Goal: Task Accomplishment & Management: Manage account settings

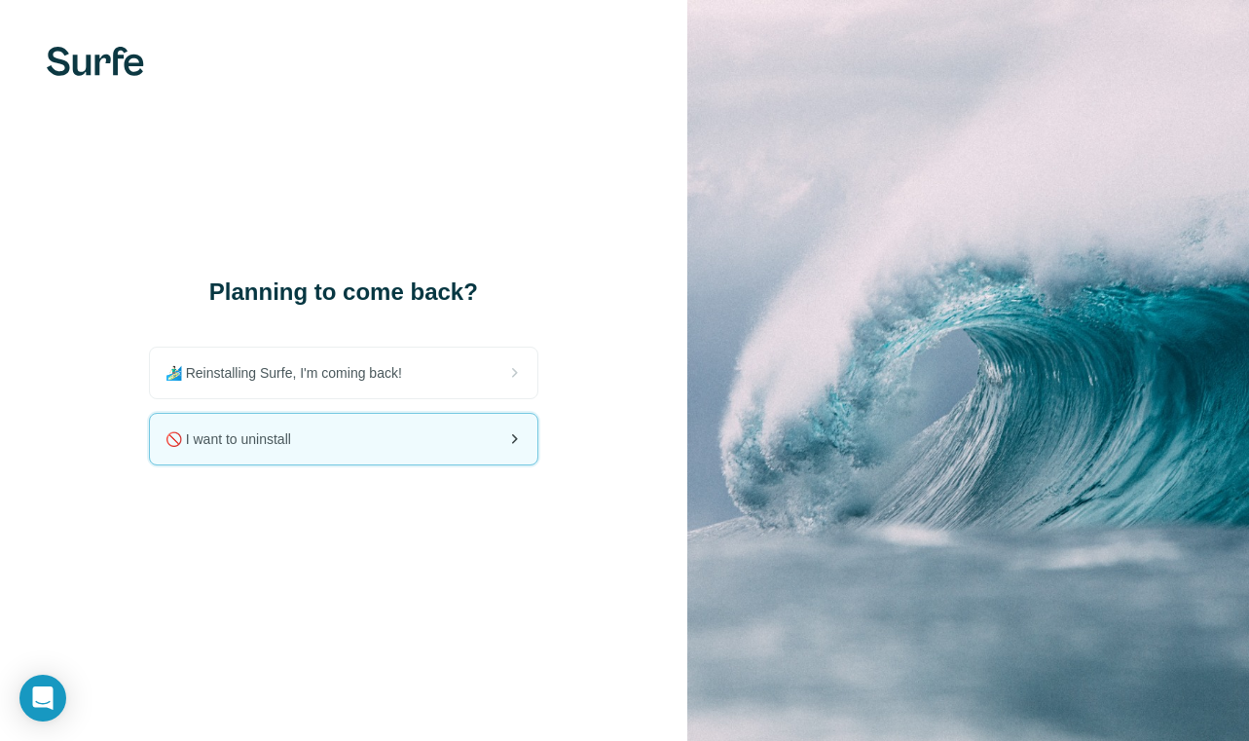
click at [300, 437] on span "🚫 I want to uninstall" at bounding box center [236, 438] width 141 height 19
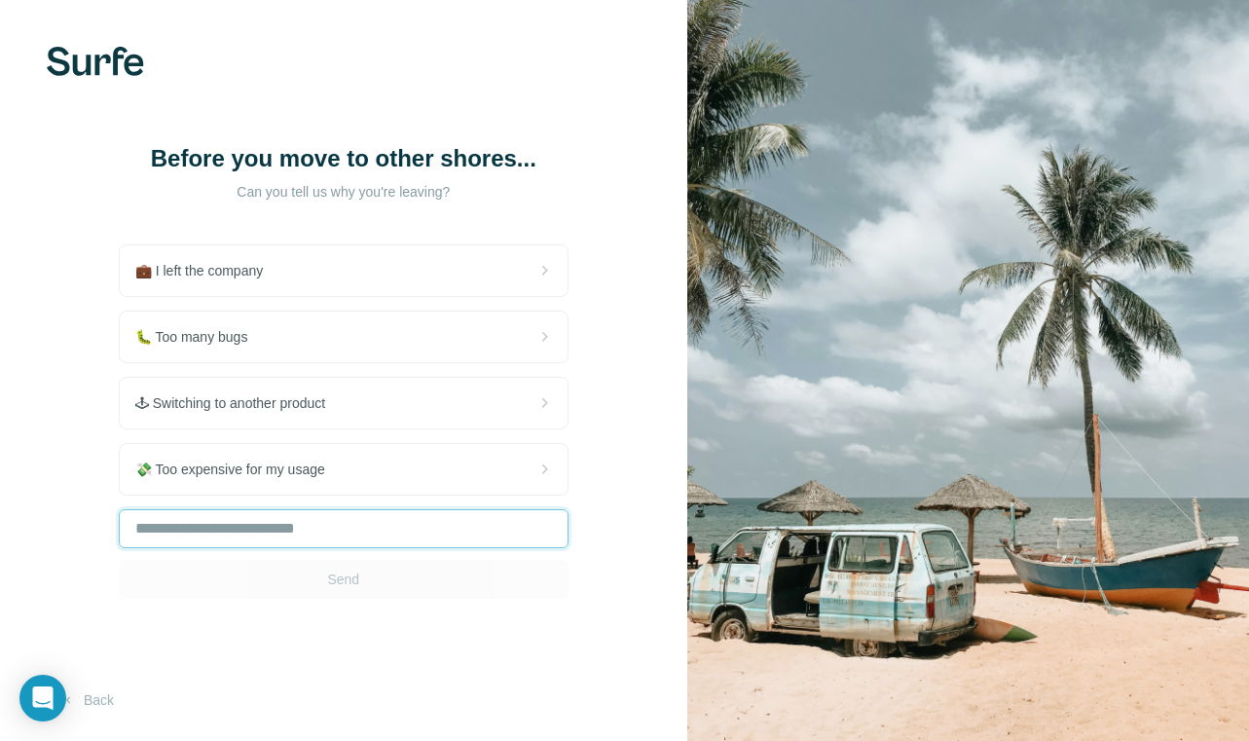
click at [270, 526] on input "text" at bounding box center [344, 528] width 450 height 39
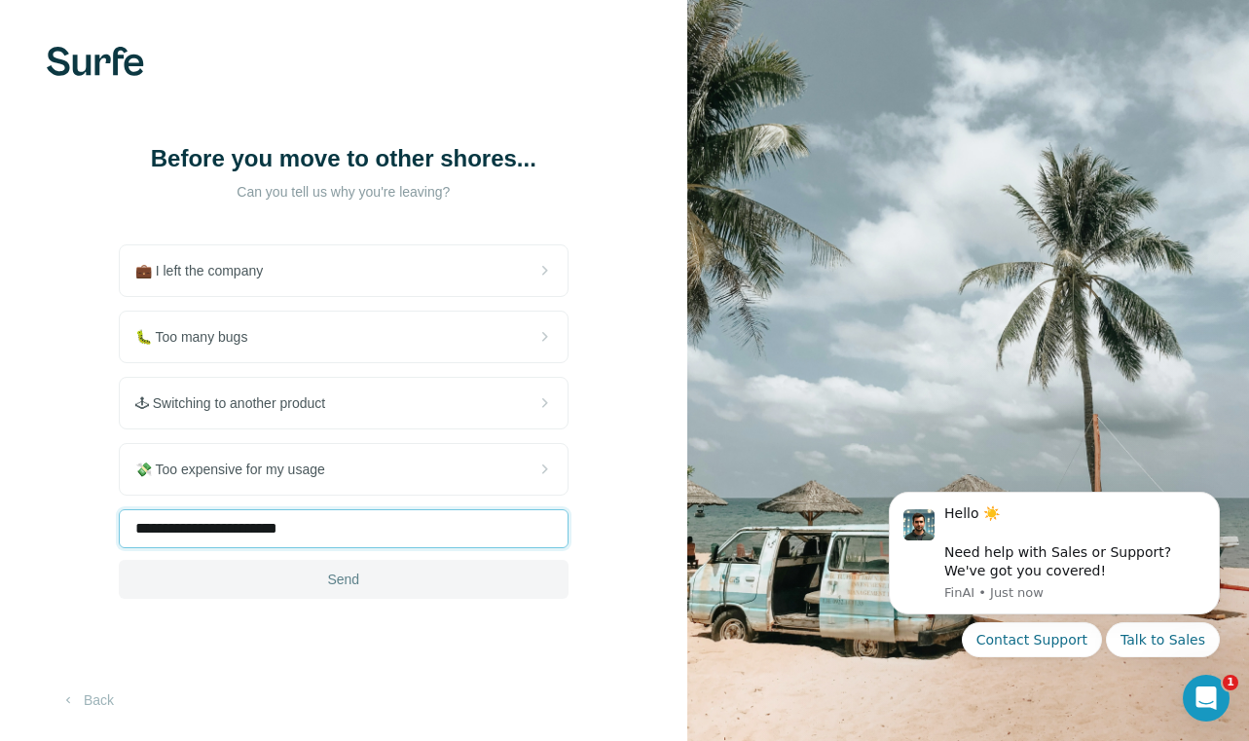
type input "**********"
click at [356, 578] on span "Send" at bounding box center [343, 579] width 32 height 19
